Goal: Check status: Check status

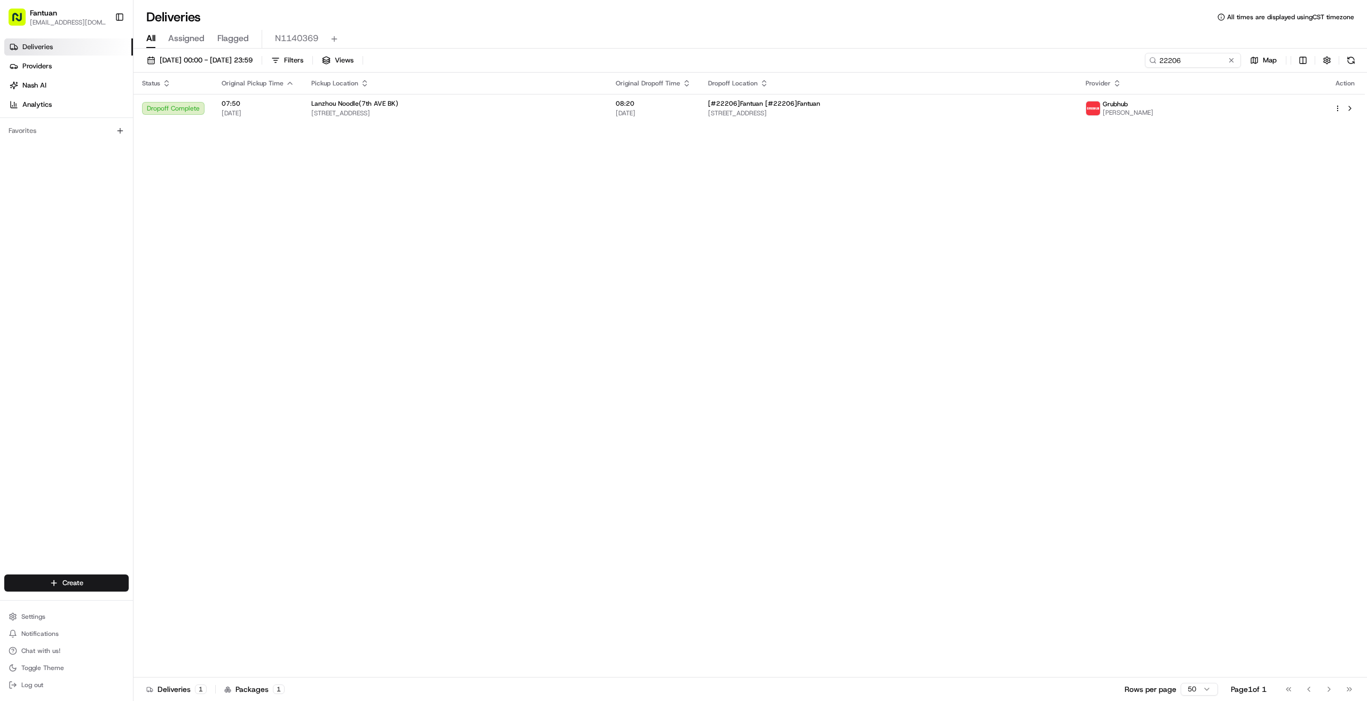
click at [821, 71] on div "[DATE] 00:00 - [DATE] 23:59 Filters Views 22206 Map" at bounding box center [751, 63] width 1234 height 20
type input "34091"
click at [934, 35] on div "All Assigned Flagged N1140369" at bounding box center [751, 39] width 1234 height 19
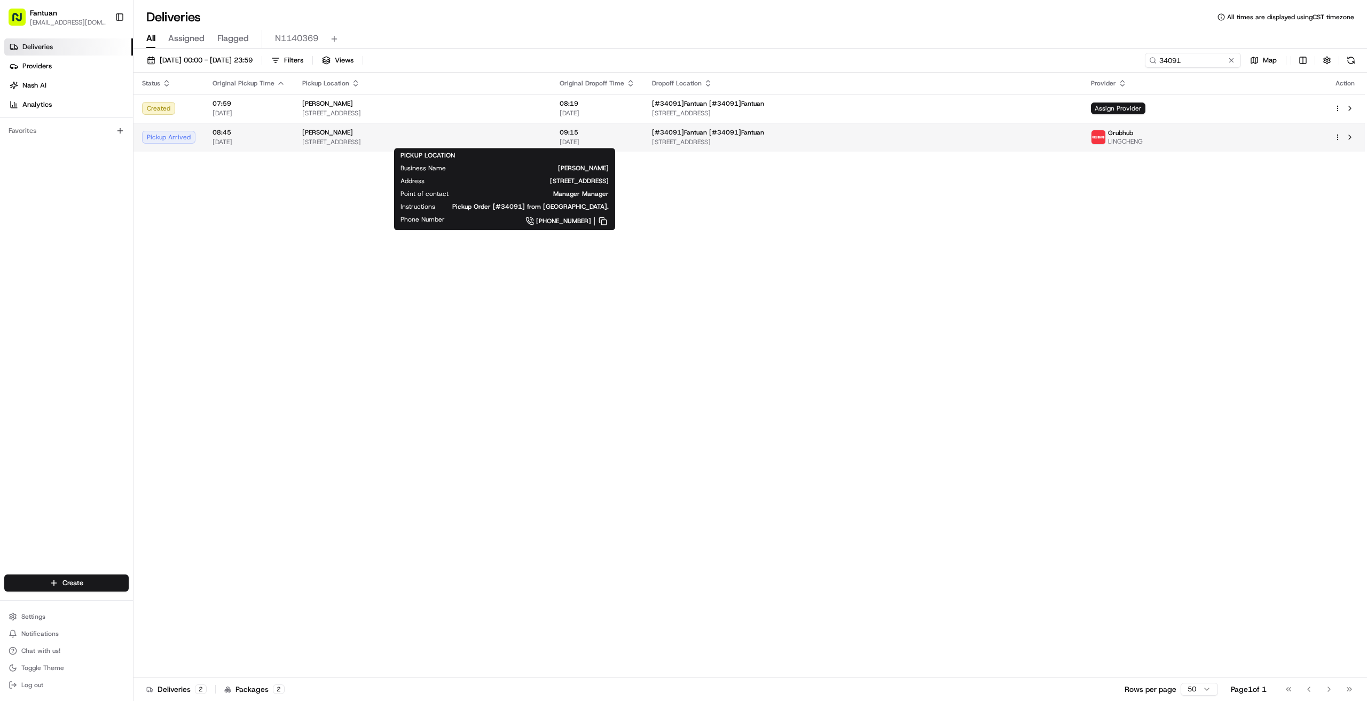
click at [346, 136] on div "Nami Sushi [STREET_ADDRESS]" at bounding box center [422, 137] width 240 height 18
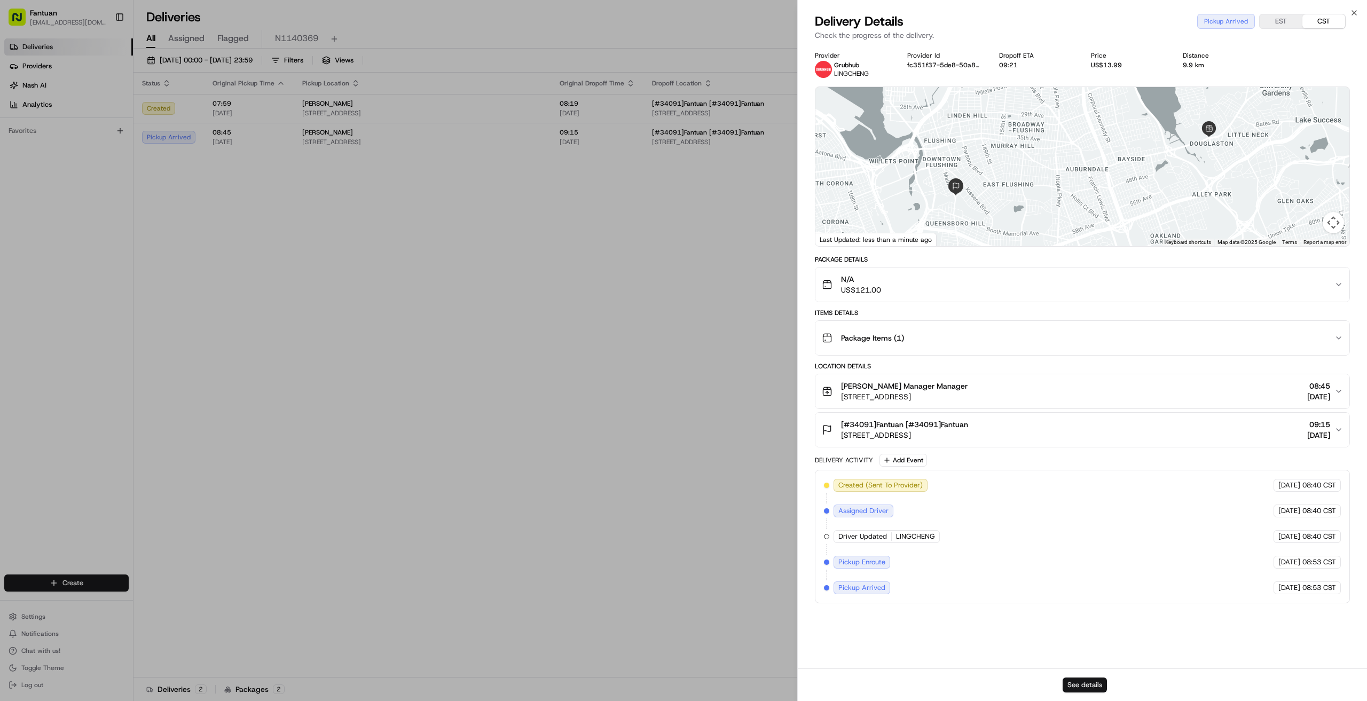
click at [1083, 683] on button "See details" at bounding box center [1085, 685] width 44 height 15
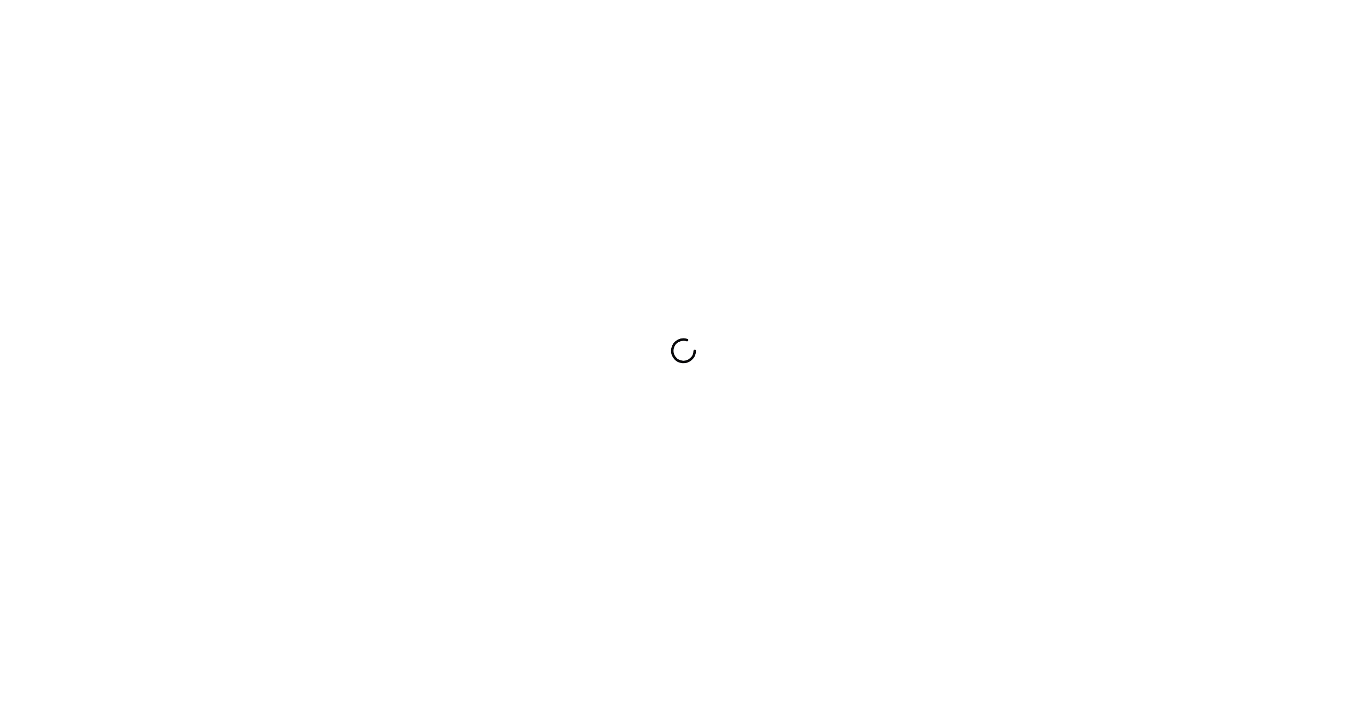
drag, startPoint x: 0, startPoint y: 0, endPoint x: 536, endPoint y: 90, distance: 543.8
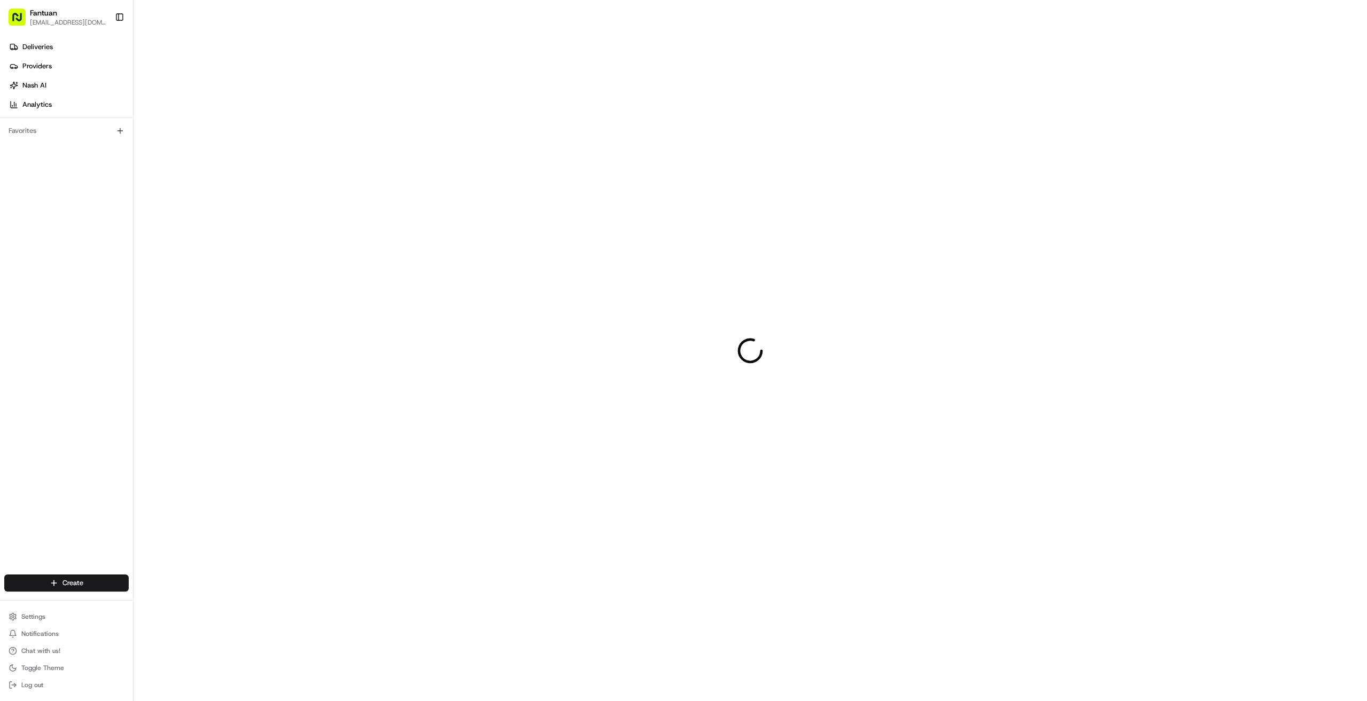
click at [443, 105] on div at bounding box center [751, 350] width 1234 height 701
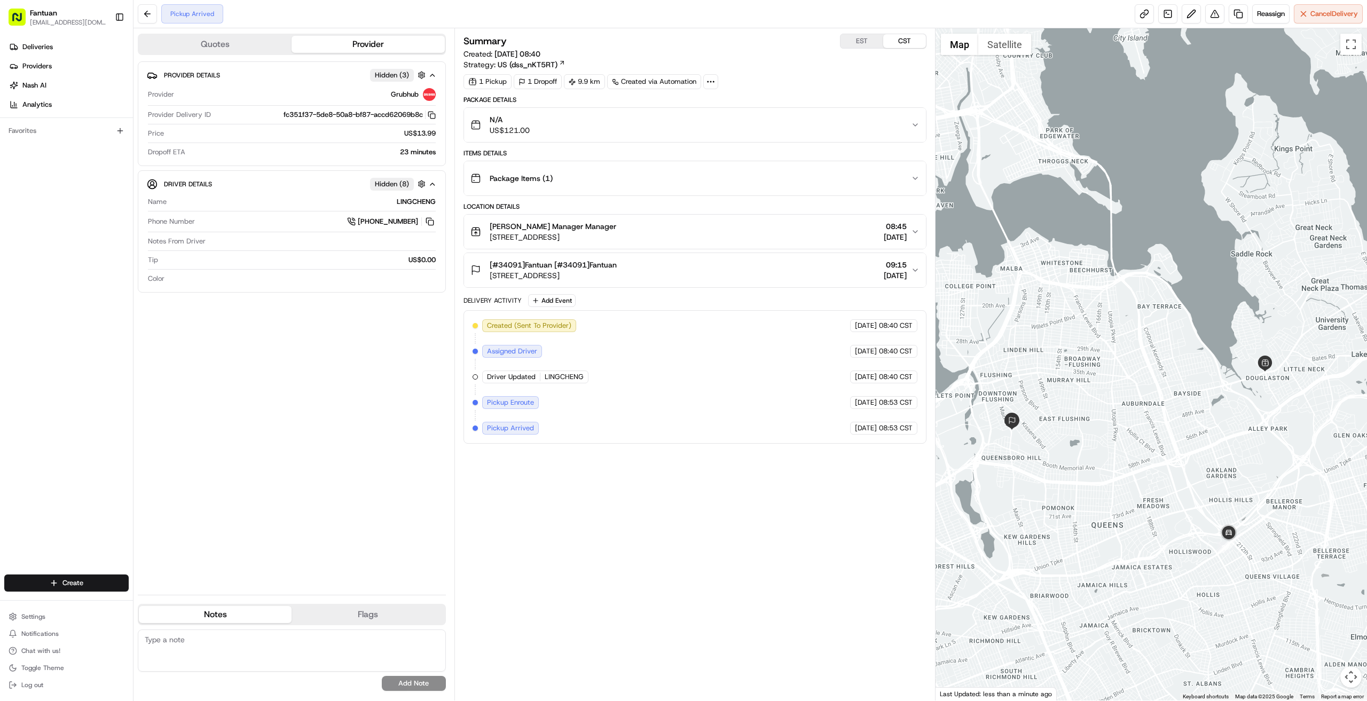
click at [652, 507] on div "Summary EST CST Created: 18/08/2025 08:40 Strategy: US (dss_nKT5RT) 1 Pickup 1 …" at bounding box center [695, 365] width 463 height 662
click at [250, 389] on div "Provider Details Hidden ( 3 ) Provider Grubhub Provider Delivery ID fc351f37-5d…" at bounding box center [292, 323] width 308 height 525
click at [432, 218] on button at bounding box center [430, 222] width 12 height 12
click at [432, 220] on button at bounding box center [430, 222] width 12 height 12
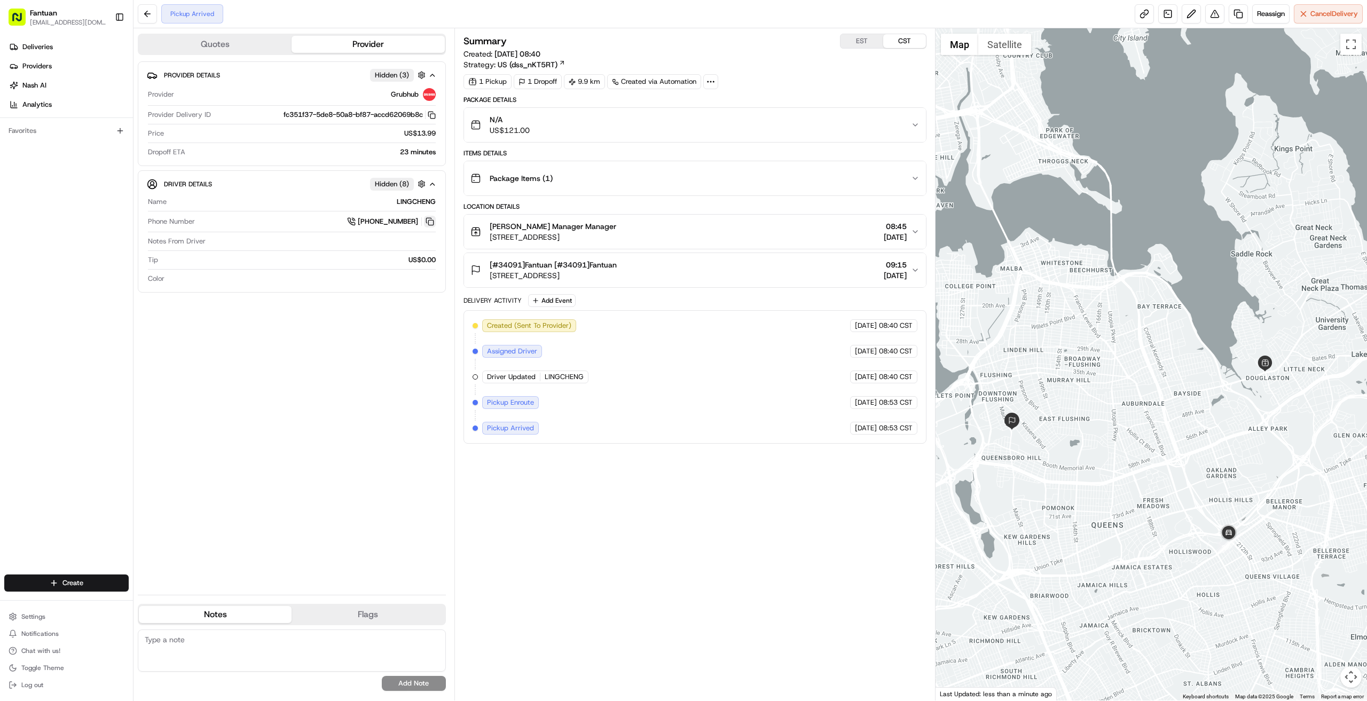
click at [432, 220] on button at bounding box center [430, 222] width 12 height 12
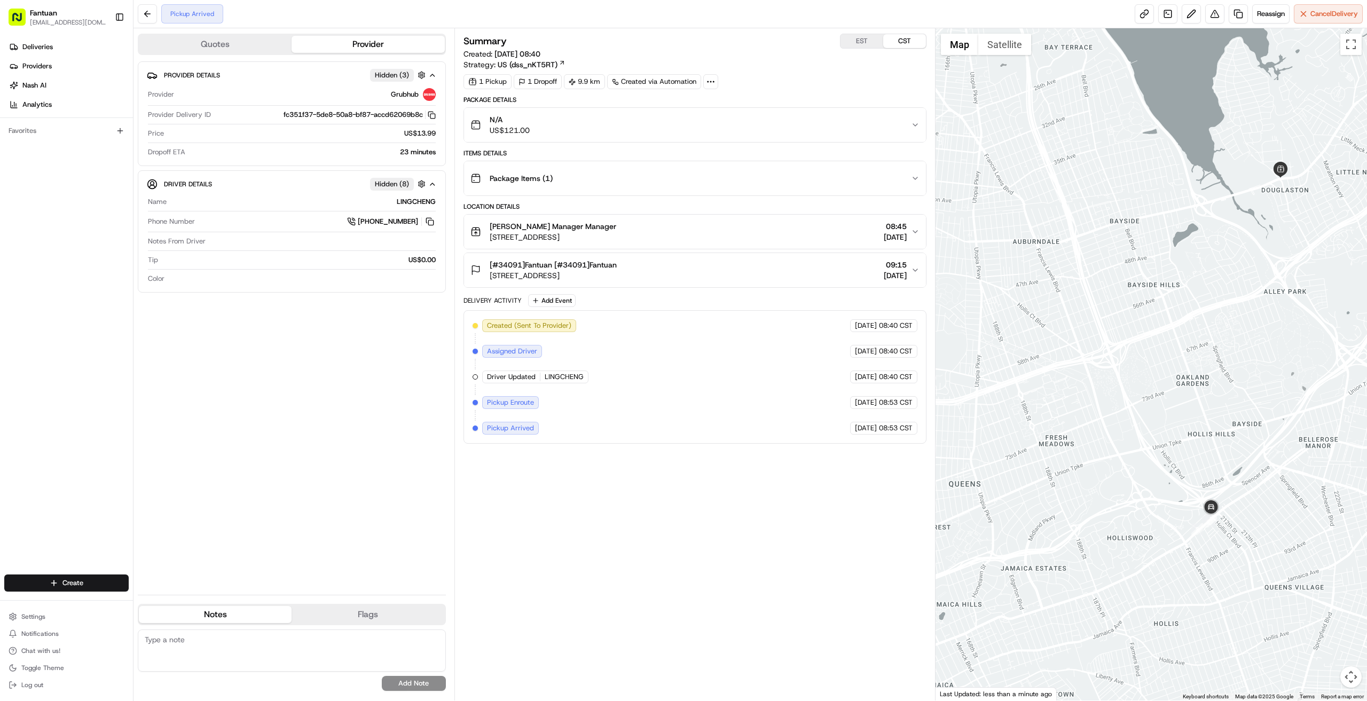
click at [585, 561] on div "Summary EST CST Created: 18/08/2025 08:40 Strategy: US (dss_nKT5RT) 1 Pickup 1 …" at bounding box center [695, 365] width 463 height 662
click at [702, 537] on div "Summary EST CST Created: 18/08/2025 08:40 Strategy: US (dss_nKT5RT) 1 Pickup 1 …" at bounding box center [695, 365] width 463 height 662
click at [604, 528] on div "Summary EST CST Created: 18/08/2025 08:40 Strategy: US (dss_nKT5RT) 1 Pickup 1 …" at bounding box center [695, 365] width 463 height 662
click at [330, 367] on div "Provider Details Hidden ( 3 ) Provider Grubhub Provider Delivery ID fc351f37-5d…" at bounding box center [292, 323] width 308 height 525
drag, startPoint x: 555, startPoint y: 429, endPoint x: 476, endPoint y: 325, distance: 131.2
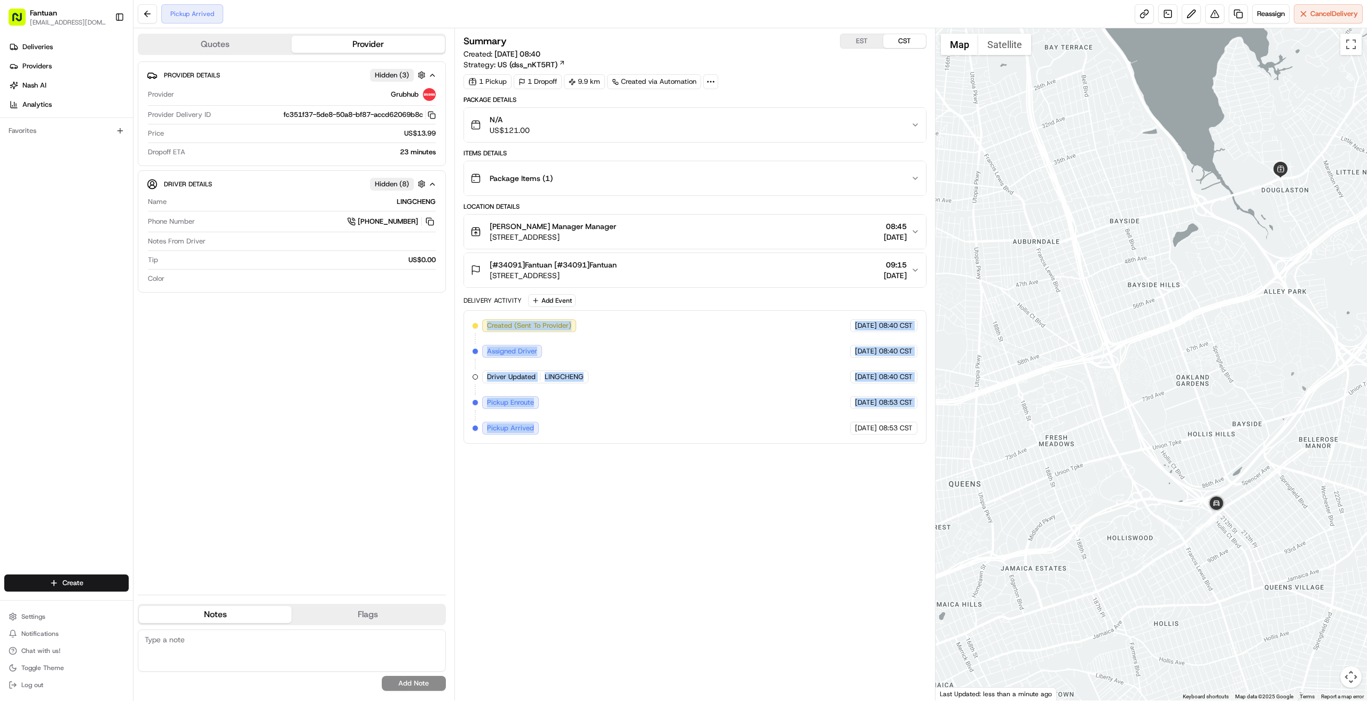
click at [476, 325] on div "Created (Sent To Provider) Grubhub 18/08/2025 08:40 CST Assigned Driver Grubhub…" at bounding box center [695, 376] width 445 height 115
click at [685, 342] on div "Created (Sent To Provider) Grubhub 18/08/2025 08:40 CST Assigned Driver Grubhub…" at bounding box center [695, 376] width 445 height 115
drag, startPoint x: 916, startPoint y: 425, endPoint x: 480, endPoint y: 313, distance: 450.9
click at [480, 313] on div "Created (Sent To Provider) Grubhub 18/08/2025 08:40 CST Assigned Driver Grubhub…" at bounding box center [695, 377] width 463 height 134
click at [754, 364] on div "Created (Sent To Provider) Grubhub 18/08/2025 08:40 CST Assigned Driver Grubhub…" at bounding box center [695, 376] width 445 height 115
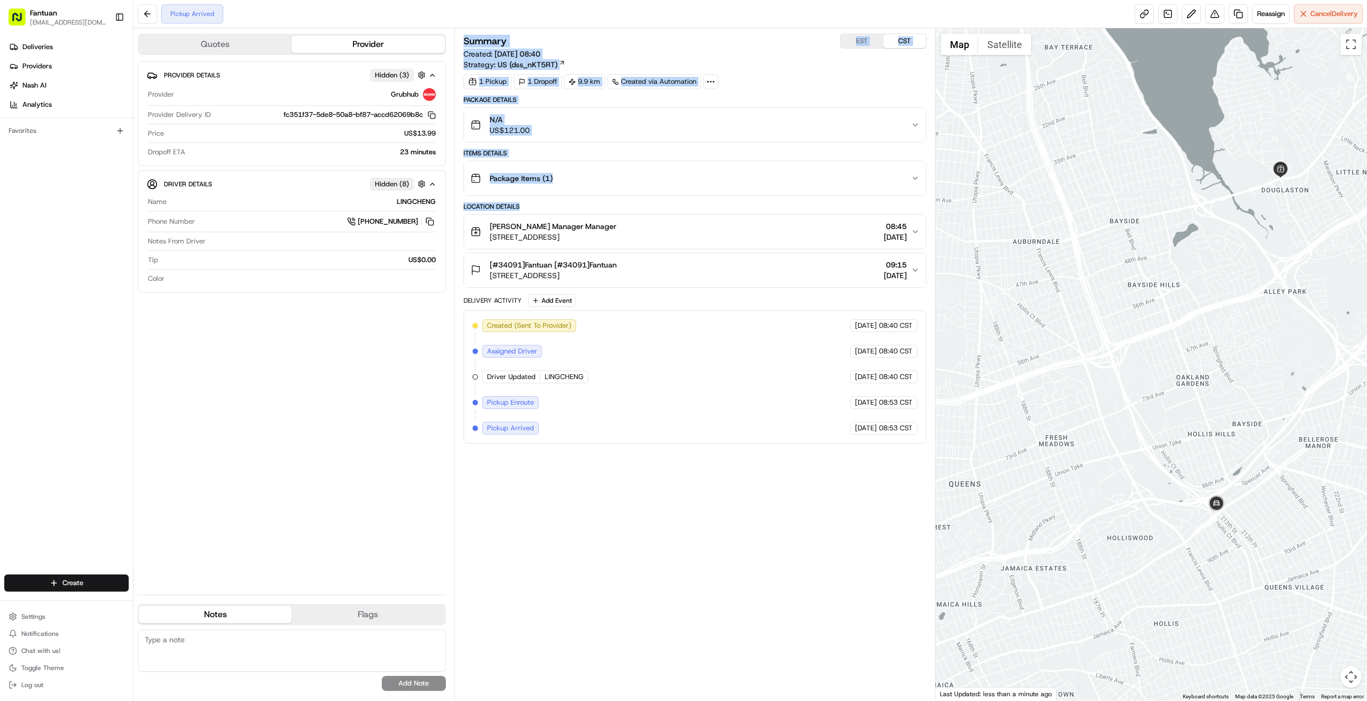
drag, startPoint x: 548, startPoint y: 207, endPoint x: 463, endPoint y: 203, distance: 85.5
click at [463, 203] on div "Summary EST CST Created: 18/08/2025 08:40 Strategy: US (dss_nKT5RT) 1 Pickup 1 …" at bounding box center [694, 364] width 481 height 672
click at [544, 200] on div "Package Details N/A US$121.00 Items Details Package Items ( 1 ) Location Detail…" at bounding box center [695, 270] width 463 height 348
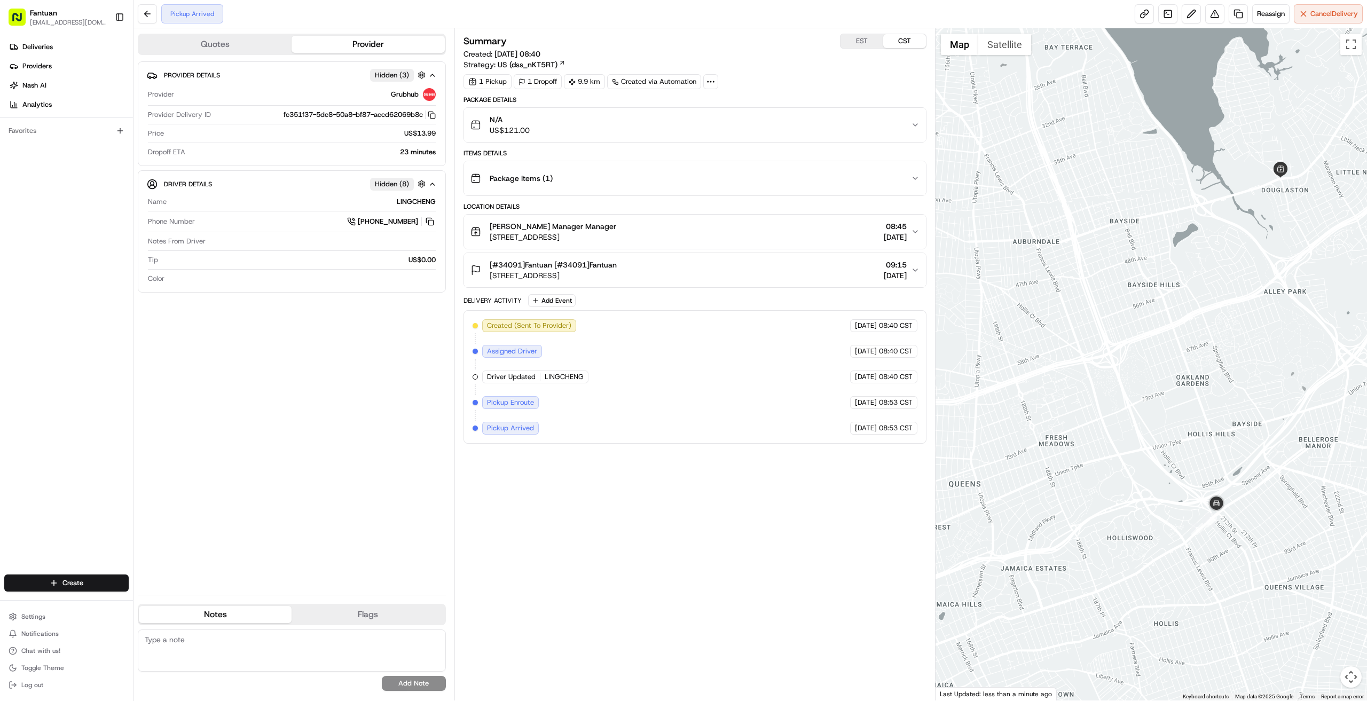
click at [670, 294] on div "Delivery Activity Add Event" at bounding box center [695, 300] width 463 height 13
click at [916, 272] on icon "button" at bounding box center [915, 270] width 9 height 9
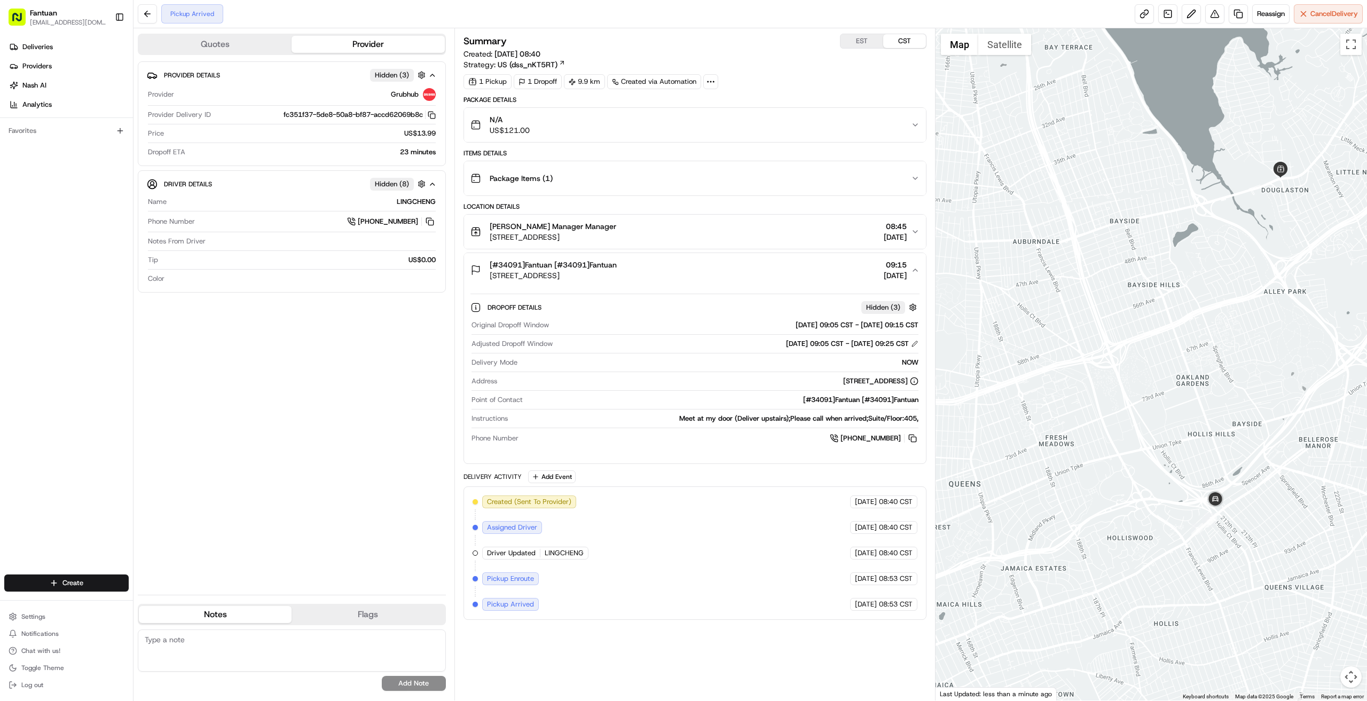
click at [914, 268] on icon "button" at bounding box center [915, 270] width 9 height 9
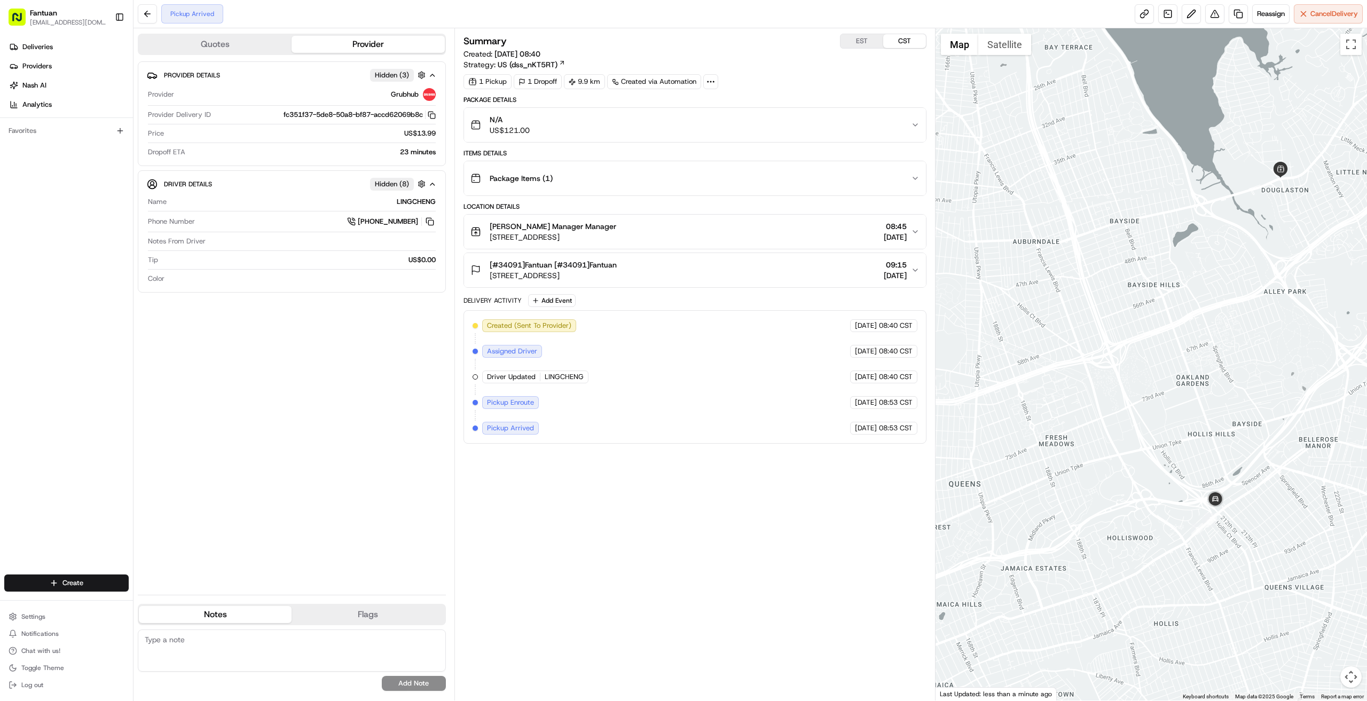
click at [920, 231] on icon "button" at bounding box center [915, 232] width 9 height 9
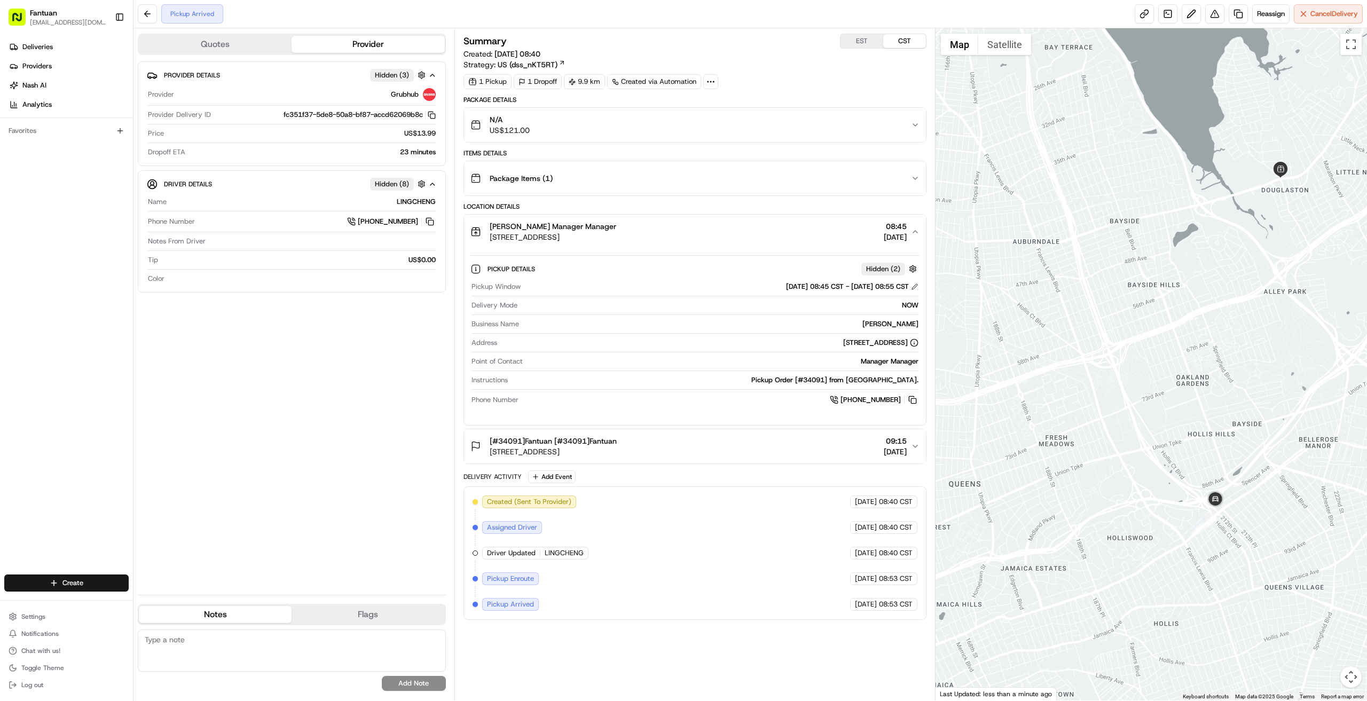
click at [916, 229] on icon "button" at bounding box center [915, 232] width 9 height 9
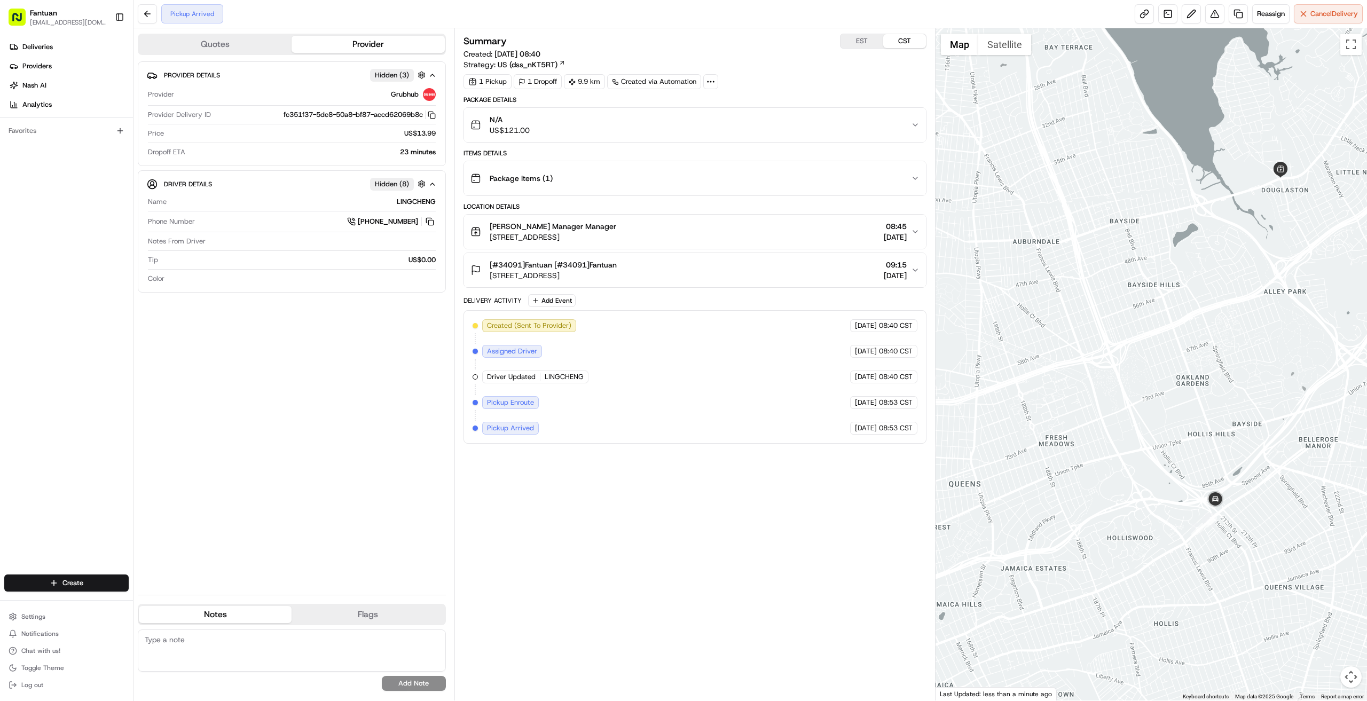
click at [914, 268] on icon "button" at bounding box center [915, 270] width 9 height 9
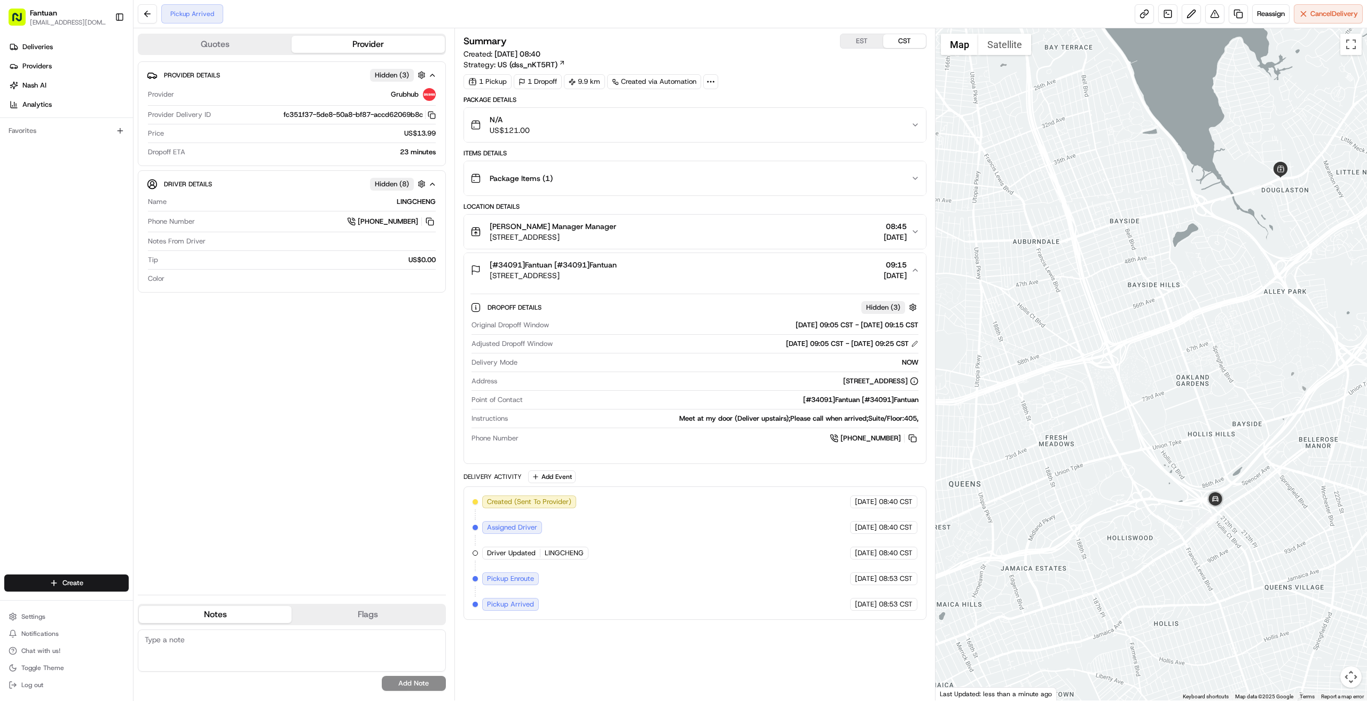
click at [916, 270] on icon "button" at bounding box center [915, 270] width 9 height 9
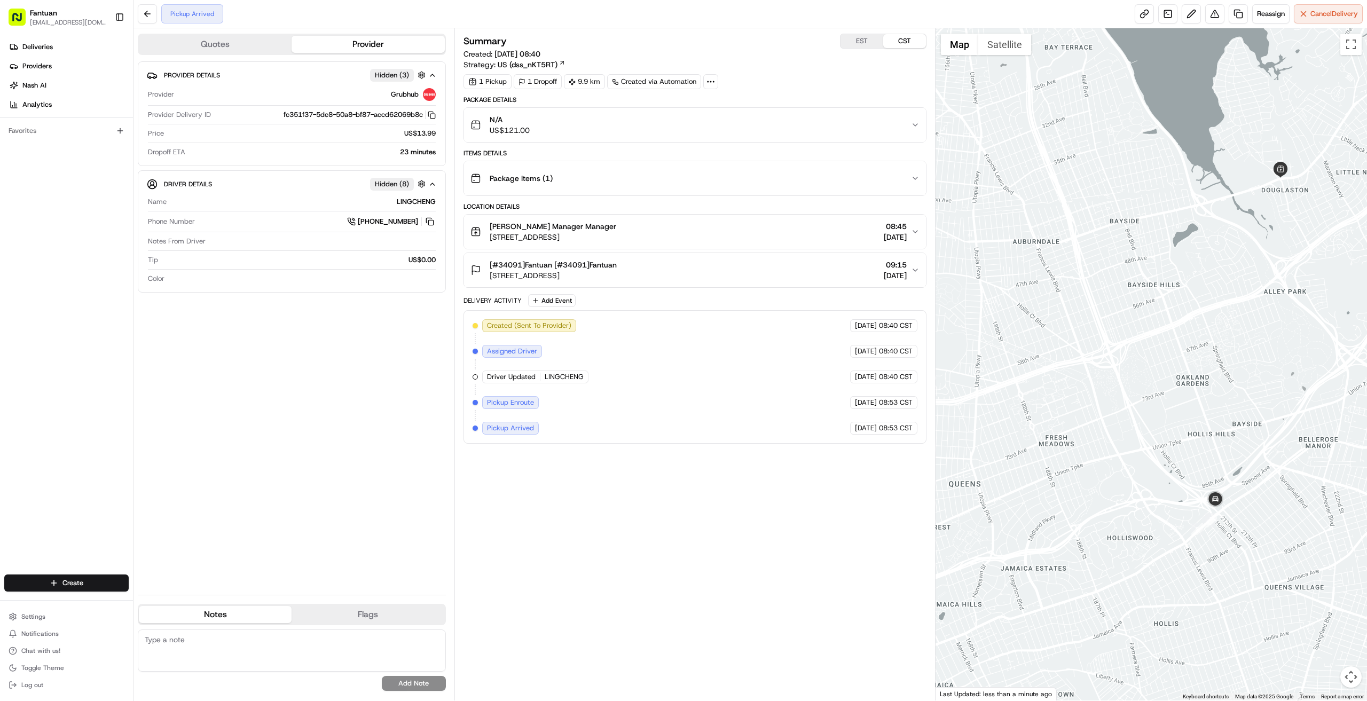
click at [315, 390] on div "Provider Details Hidden ( 3 ) Provider Grubhub Provider Delivery ID fc351f37-5d…" at bounding box center [292, 323] width 308 height 525
click at [714, 534] on div "Summary EST CST Created: 18/08/2025 08:40 Strategy: US (dss_nKT5RT) 1 Pickup 1 …" at bounding box center [695, 365] width 463 height 662
